Goal: Task Accomplishment & Management: Manage account settings

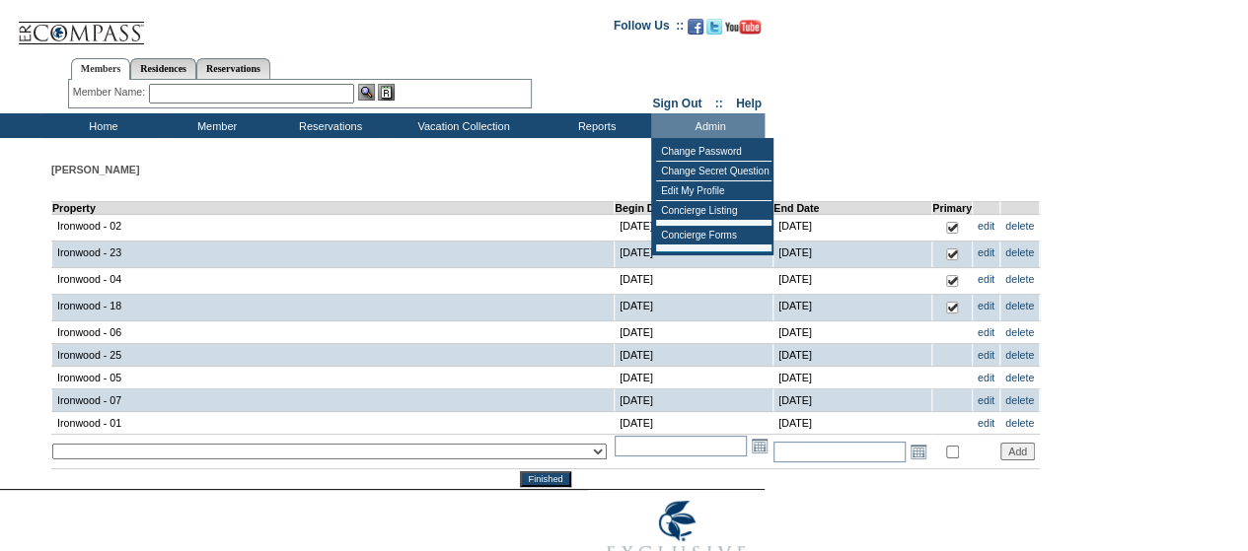
click at [868, 71] on form "Follow Us ::" at bounding box center [620, 297] width 1241 height 584
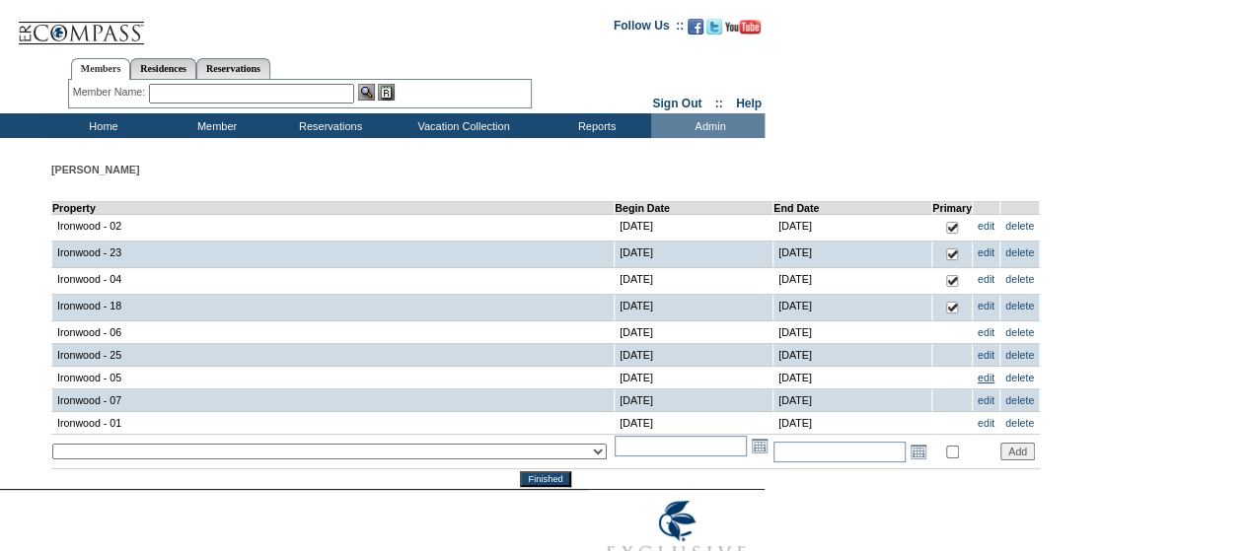
click at [977, 374] on link "edit" at bounding box center [985, 378] width 17 height 12
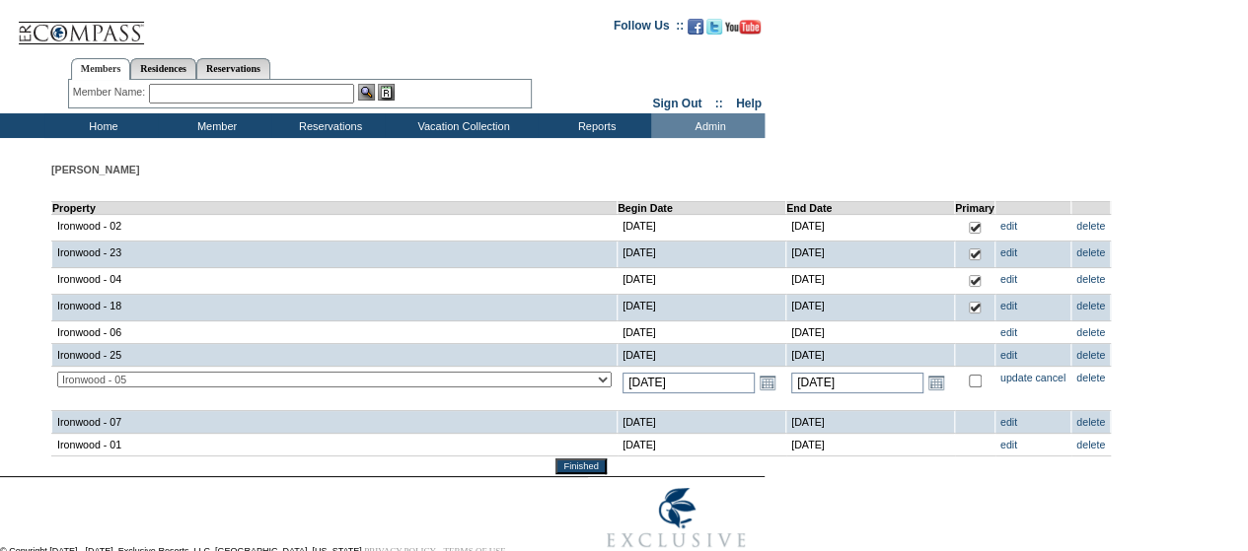
click at [968, 384] on input "checkbox" at bounding box center [974, 381] width 13 height 13
checkbox input "true"
click at [1000, 376] on link "update" at bounding box center [1016, 378] width 33 height 12
